Goal: Obtain resource: Download file/media

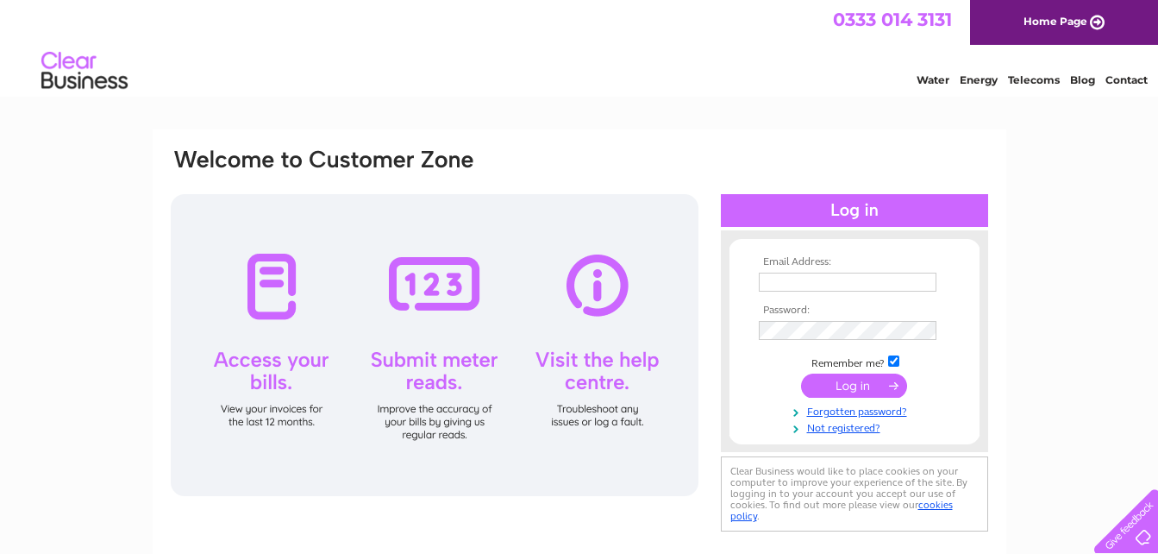
type input "[EMAIL_ADDRESS][DOMAIN_NAME]"
click at [842, 382] on input "submit" at bounding box center [854, 385] width 106 height 24
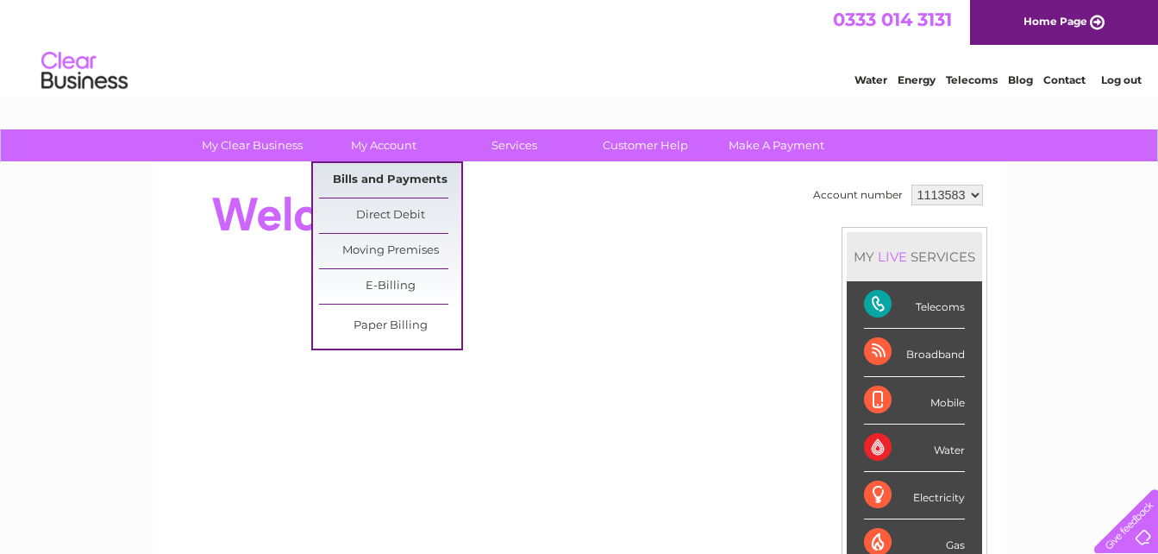
click at [392, 176] on link "Bills and Payments" at bounding box center [390, 180] width 142 height 34
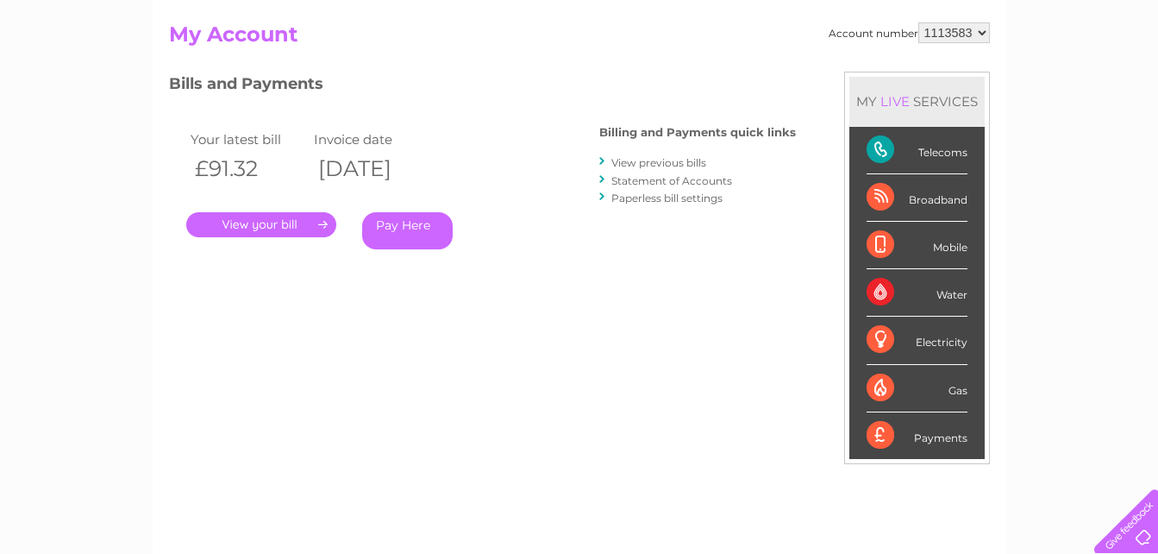
scroll to position [172, 0]
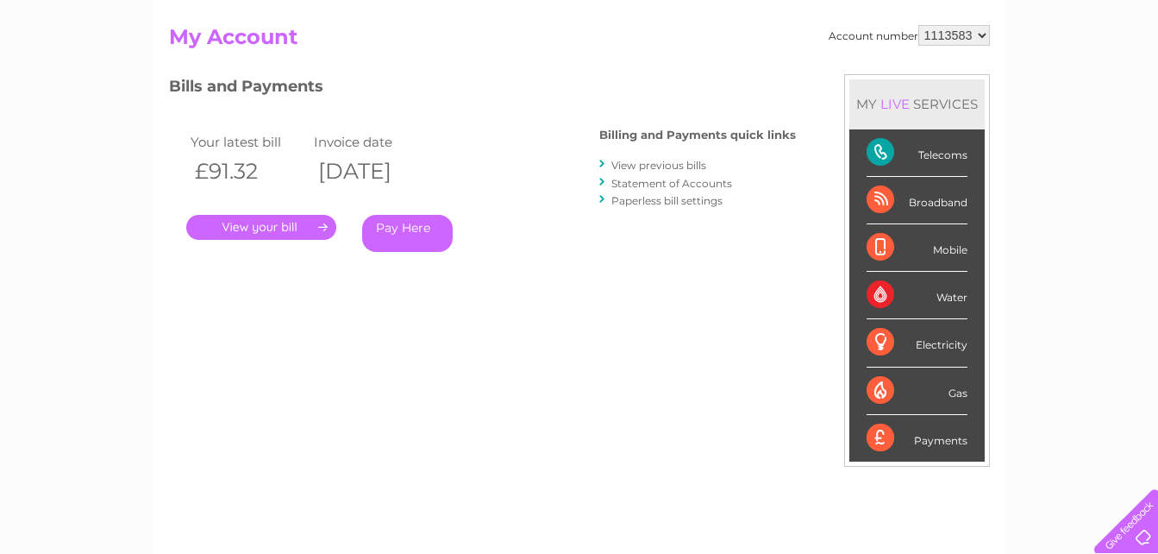
click at [660, 168] on link "View previous bills" at bounding box center [658, 165] width 95 height 13
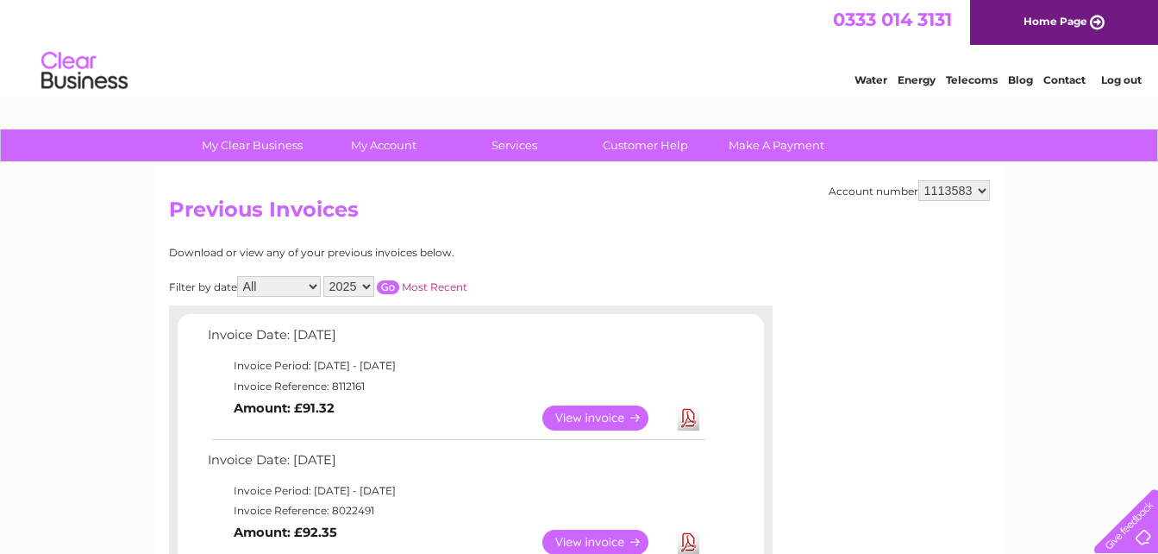
click at [693, 419] on link "Download" at bounding box center [689, 417] width 22 height 25
